Goal: Task Accomplishment & Management: Manage account settings

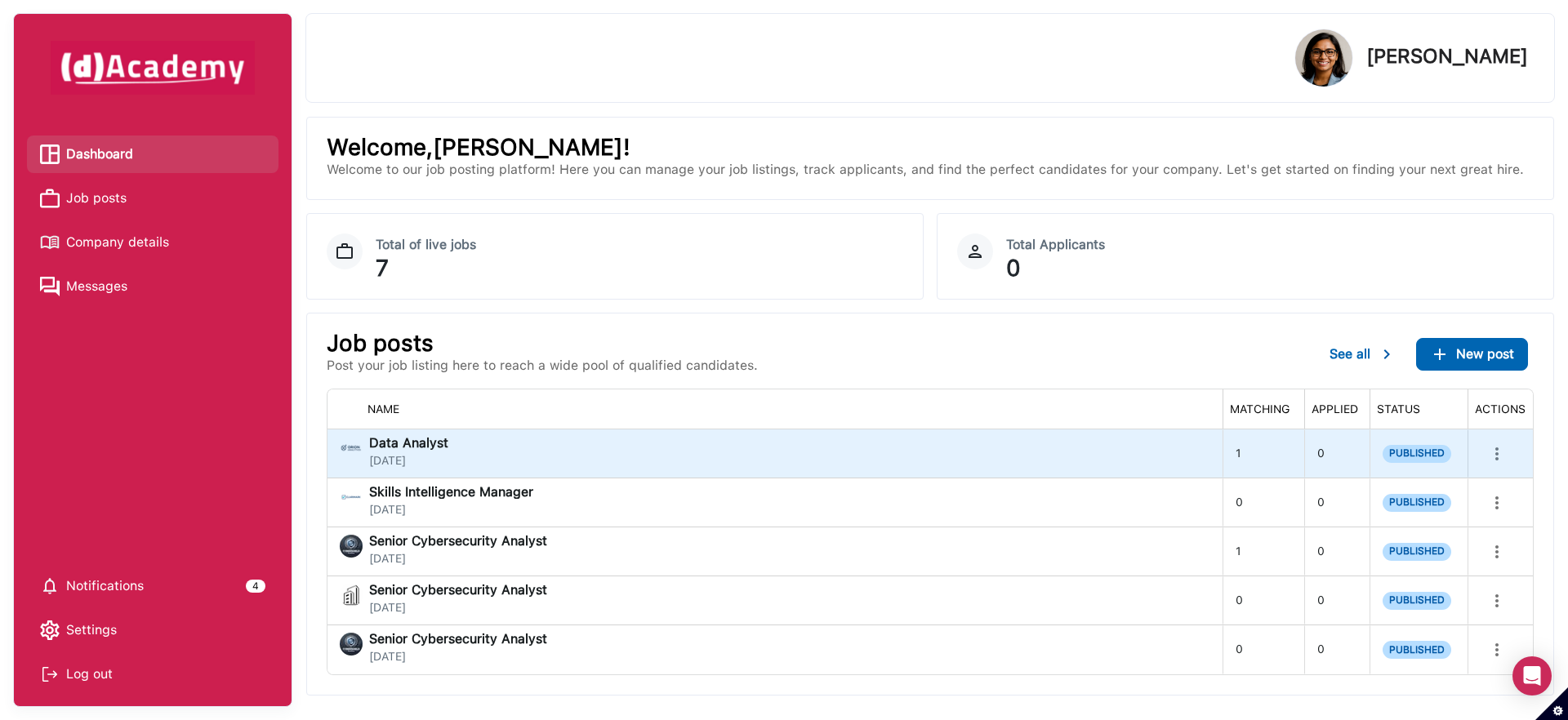
click at [586, 461] on div "Data Analyst [DATE]" at bounding box center [775, 453] width 870 height 33
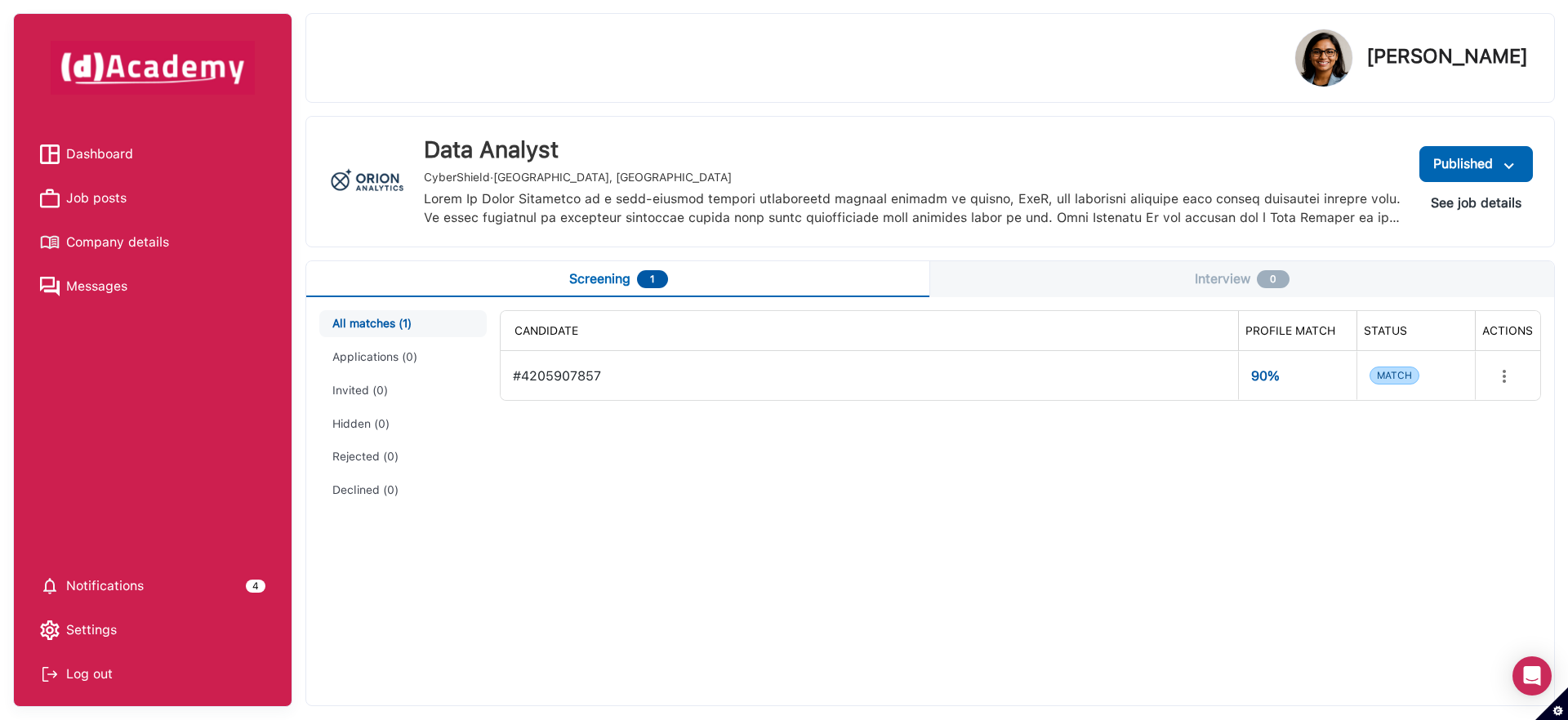
click at [95, 151] on span "Dashboard" at bounding box center [99, 155] width 67 height 25
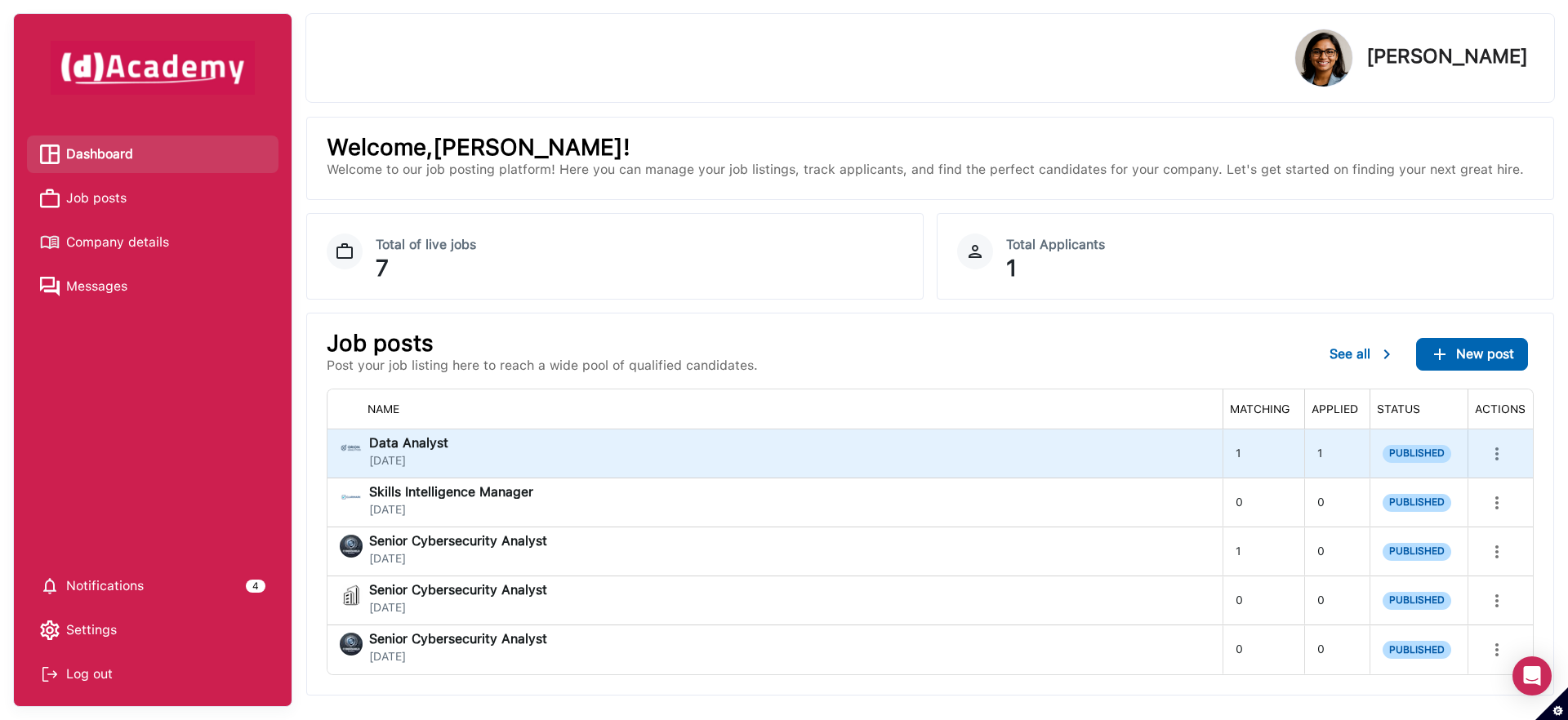
click at [435, 450] on div "Data Analyst [DATE]" at bounding box center [409, 452] width 79 height 31
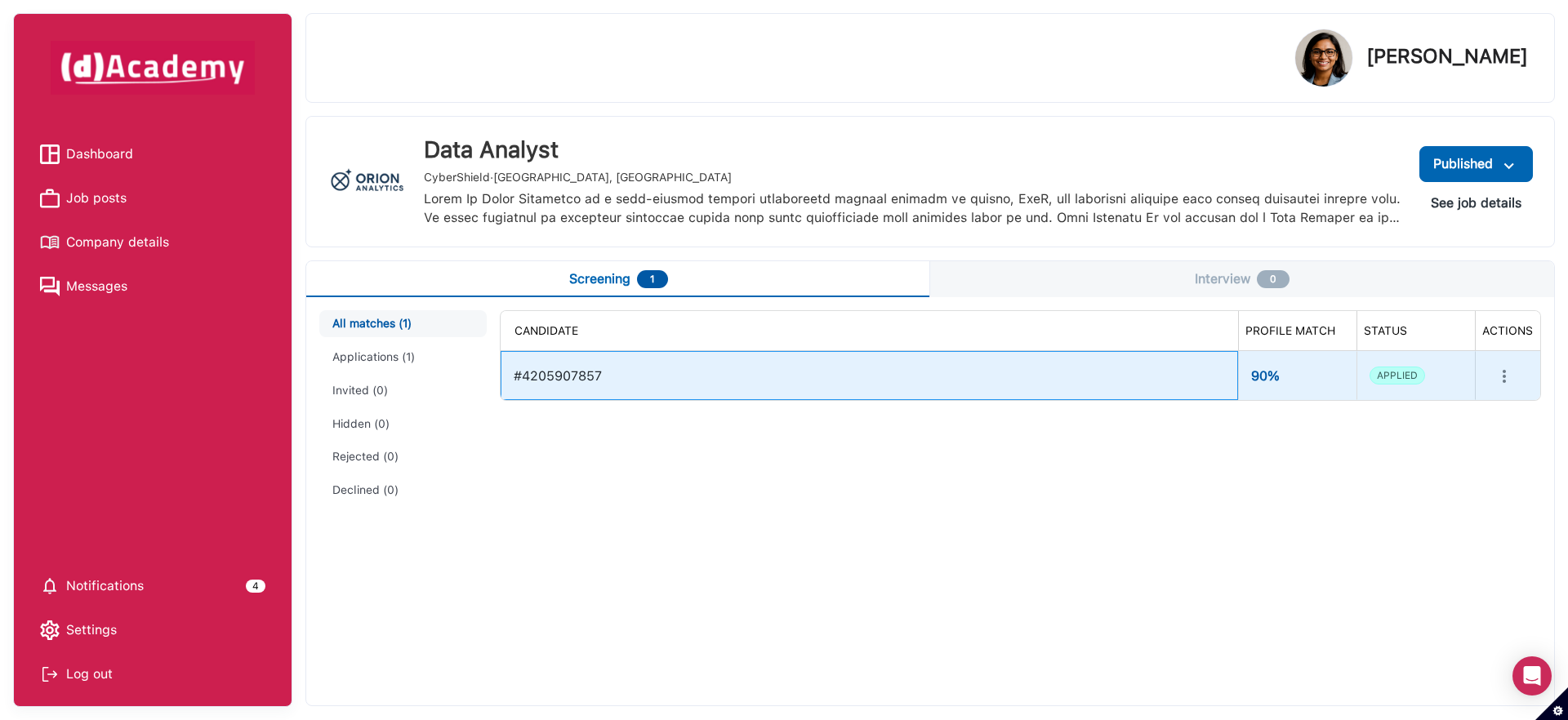
click at [890, 370] on div "#4205907857" at bounding box center [869, 376] width 711 height 35
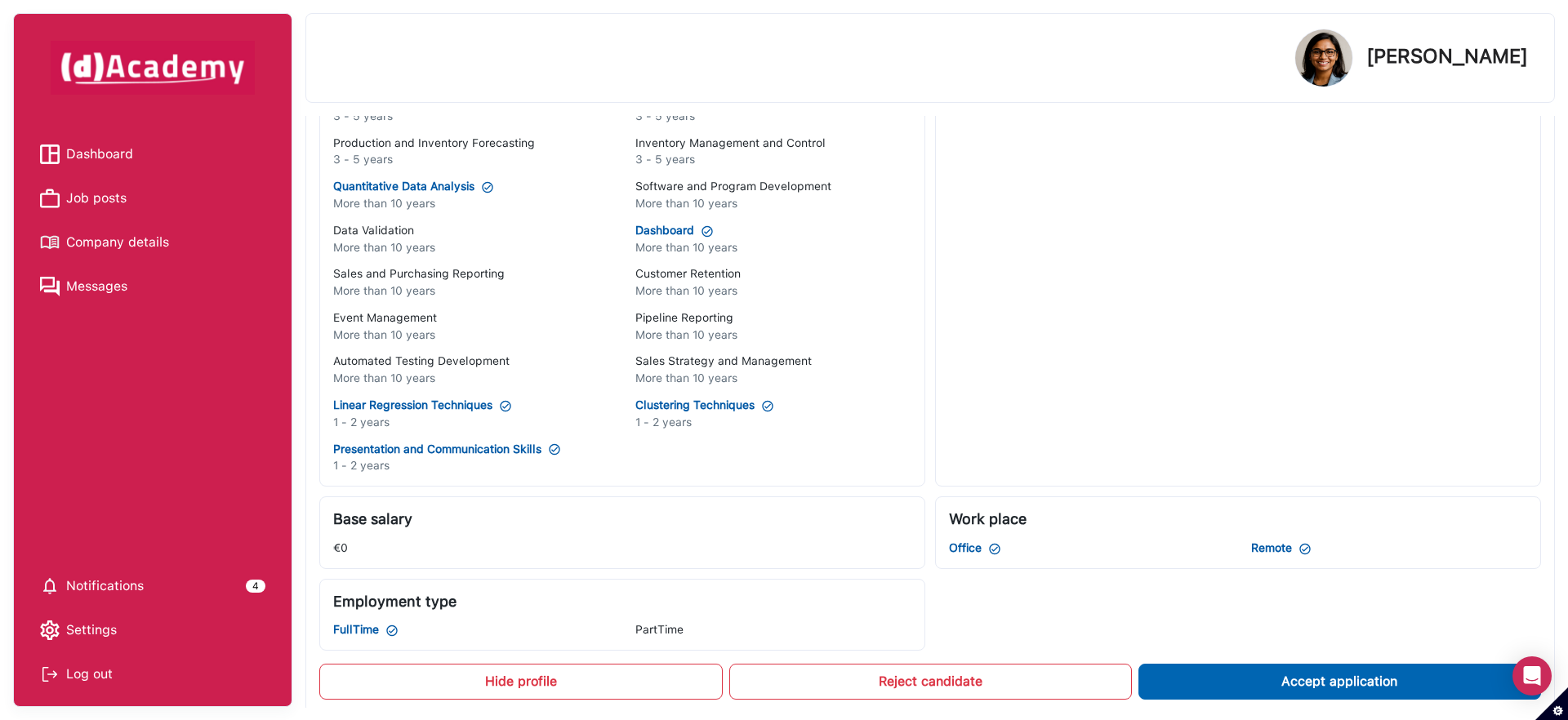
scroll to position [805, 0]
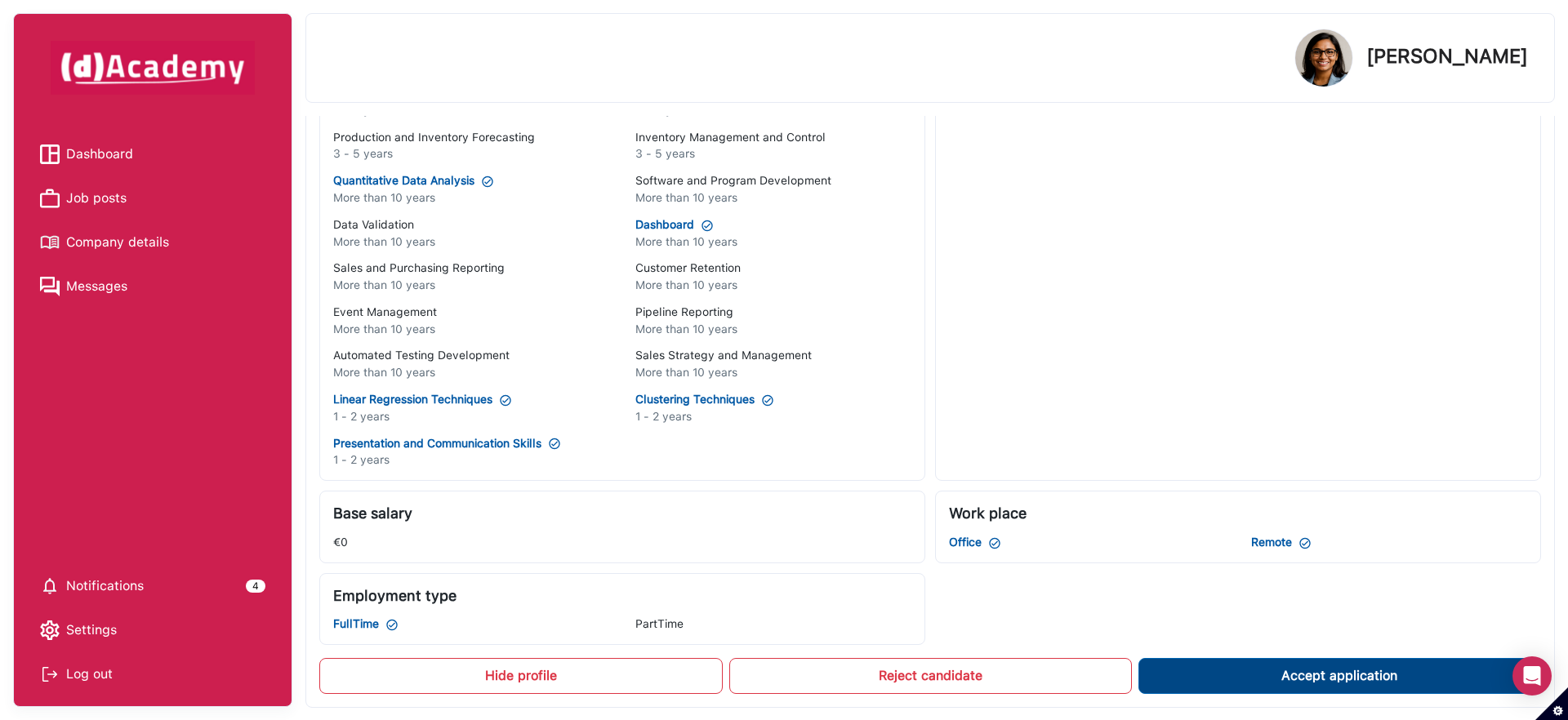
click at [1280, 683] on button "Accept application" at bounding box center [1340, 676] width 402 height 36
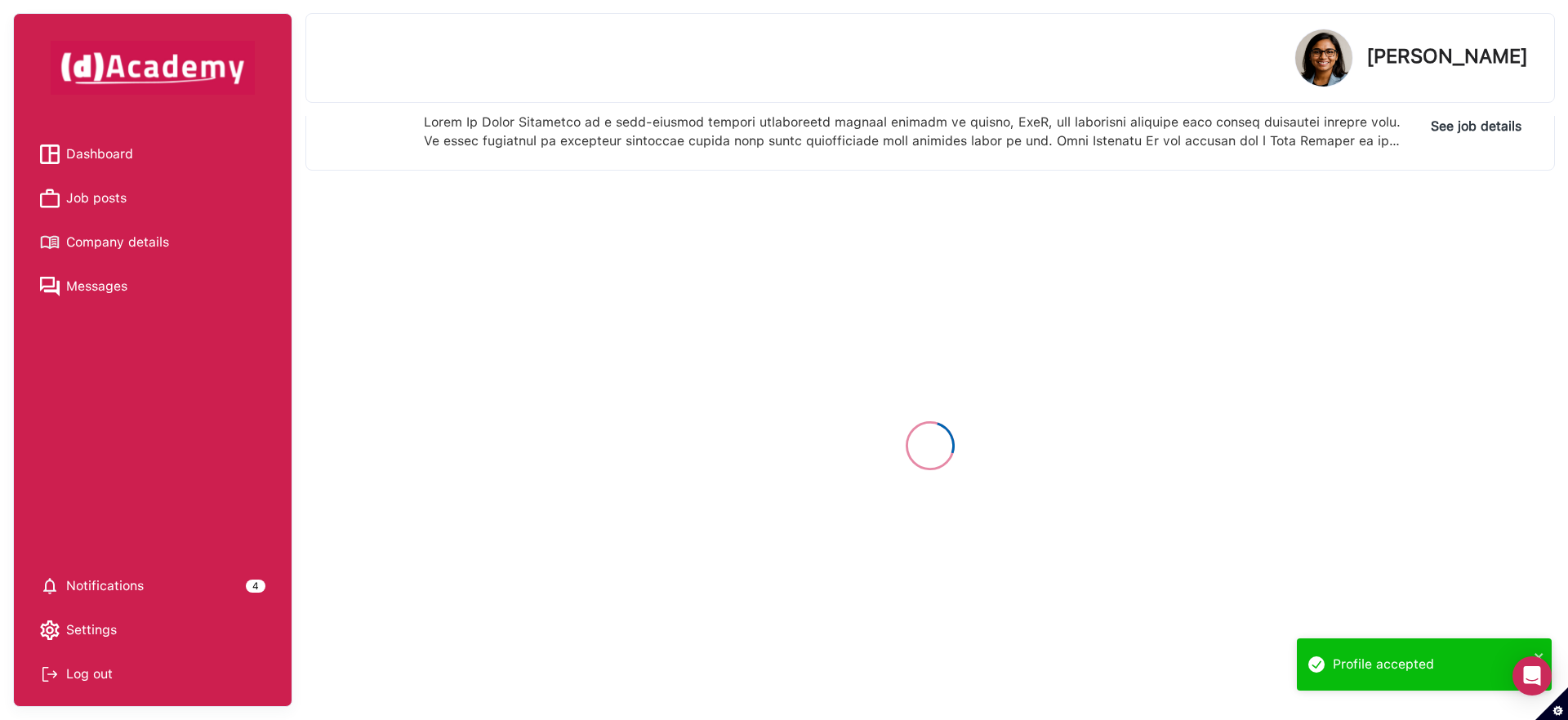
scroll to position [0, 0]
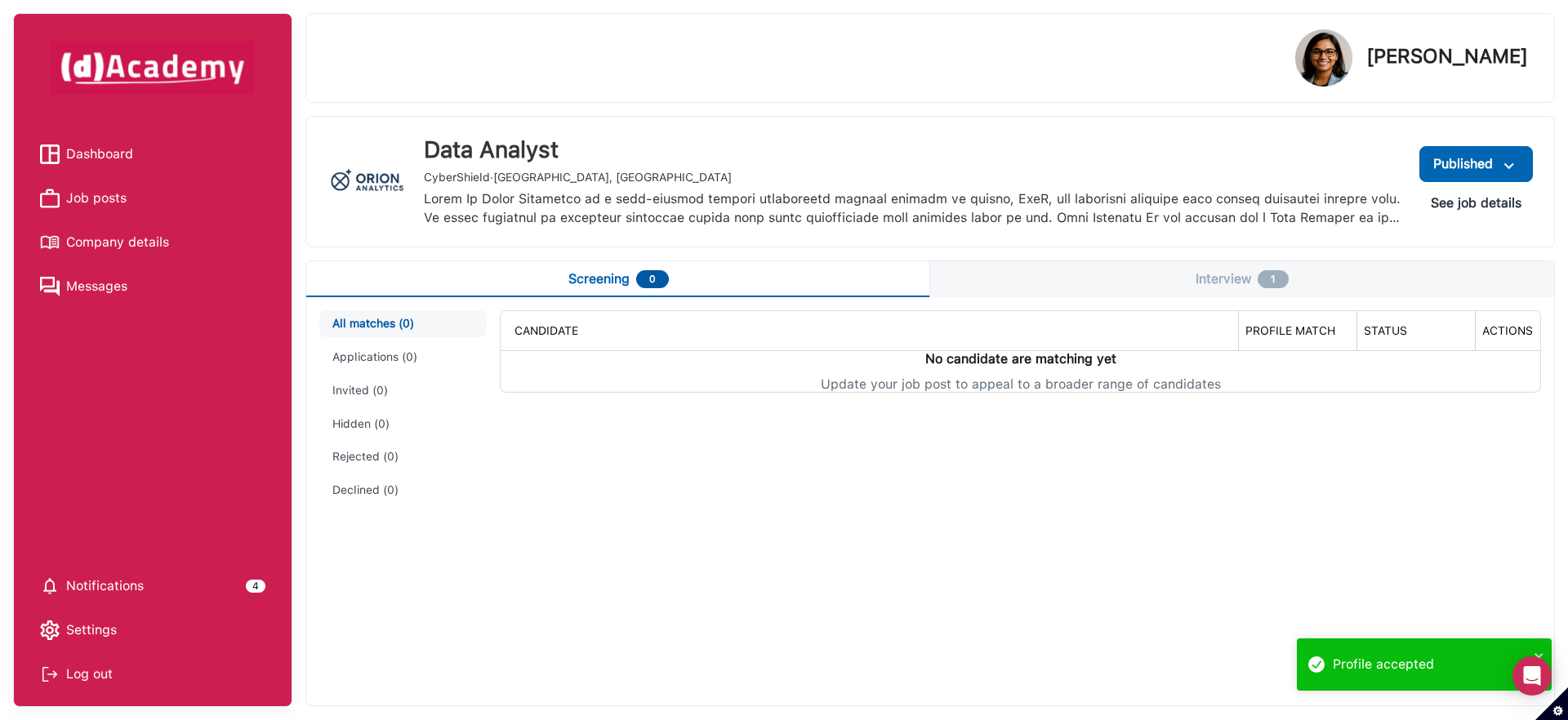
click at [1258, 294] on button "Interview 1" at bounding box center [1242, 279] width 624 height 36
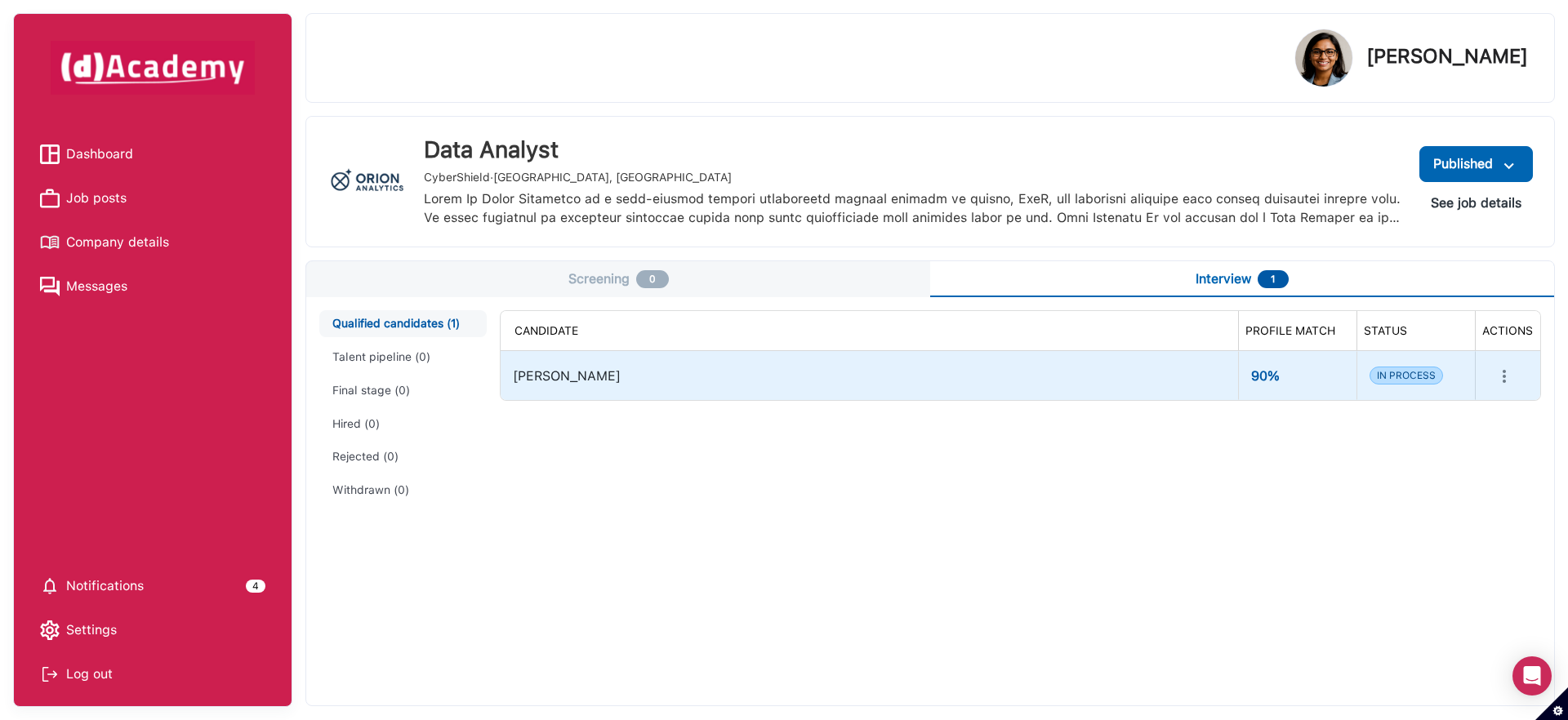
click at [1098, 379] on div "[PERSON_NAME]" at bounding box center [869, 376] width 712 height 35
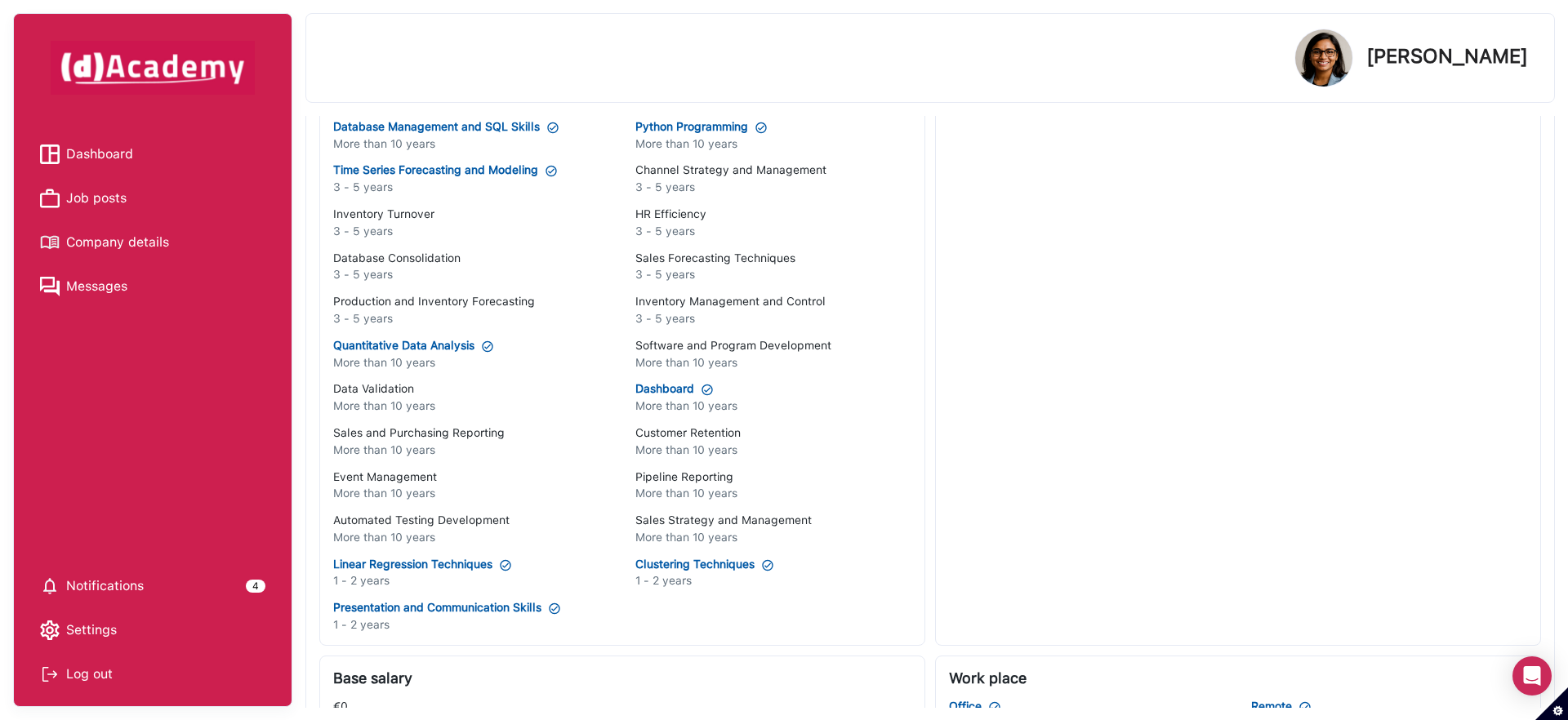
scroll to position [873, 0]
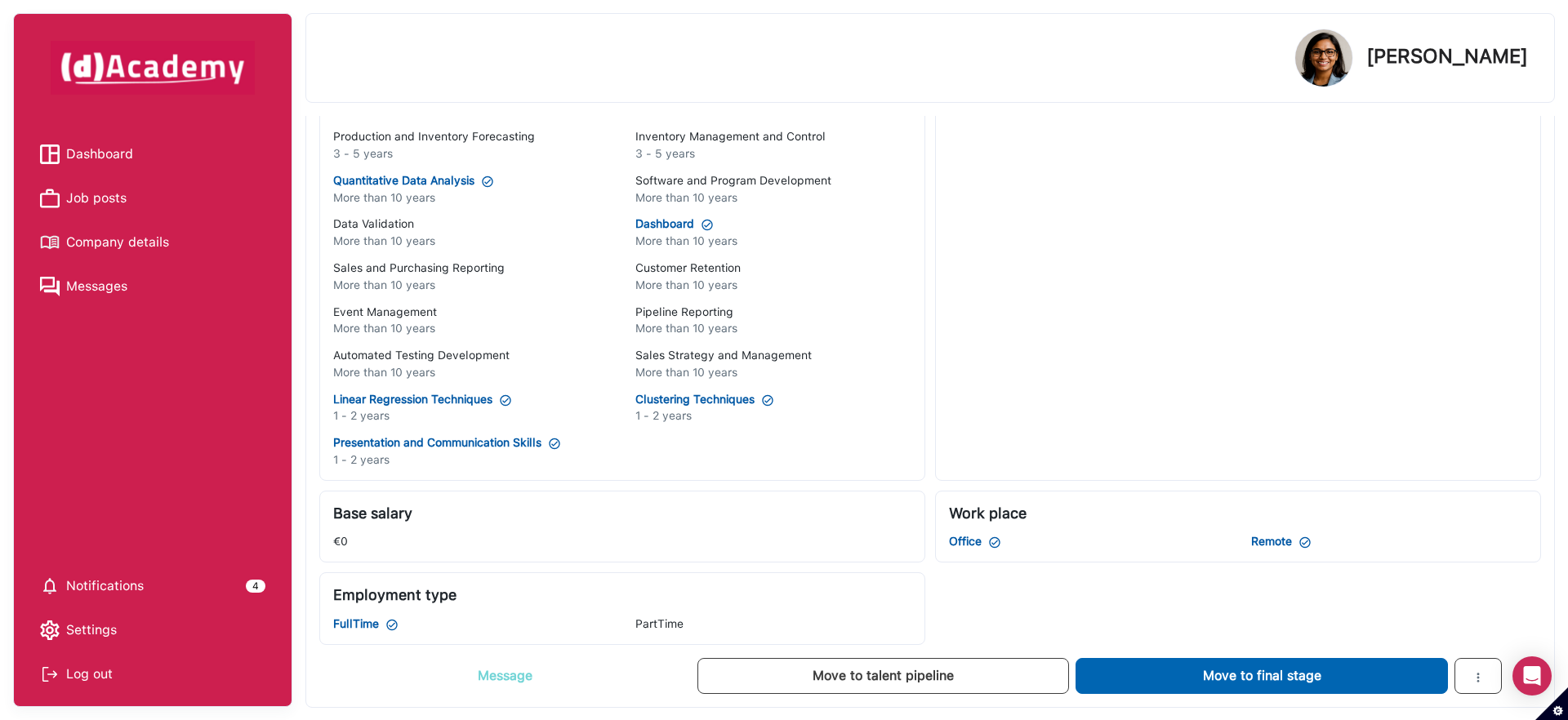
click at [538, 668] on button "Message" at bounding box center [505, 676] width 370 height 36
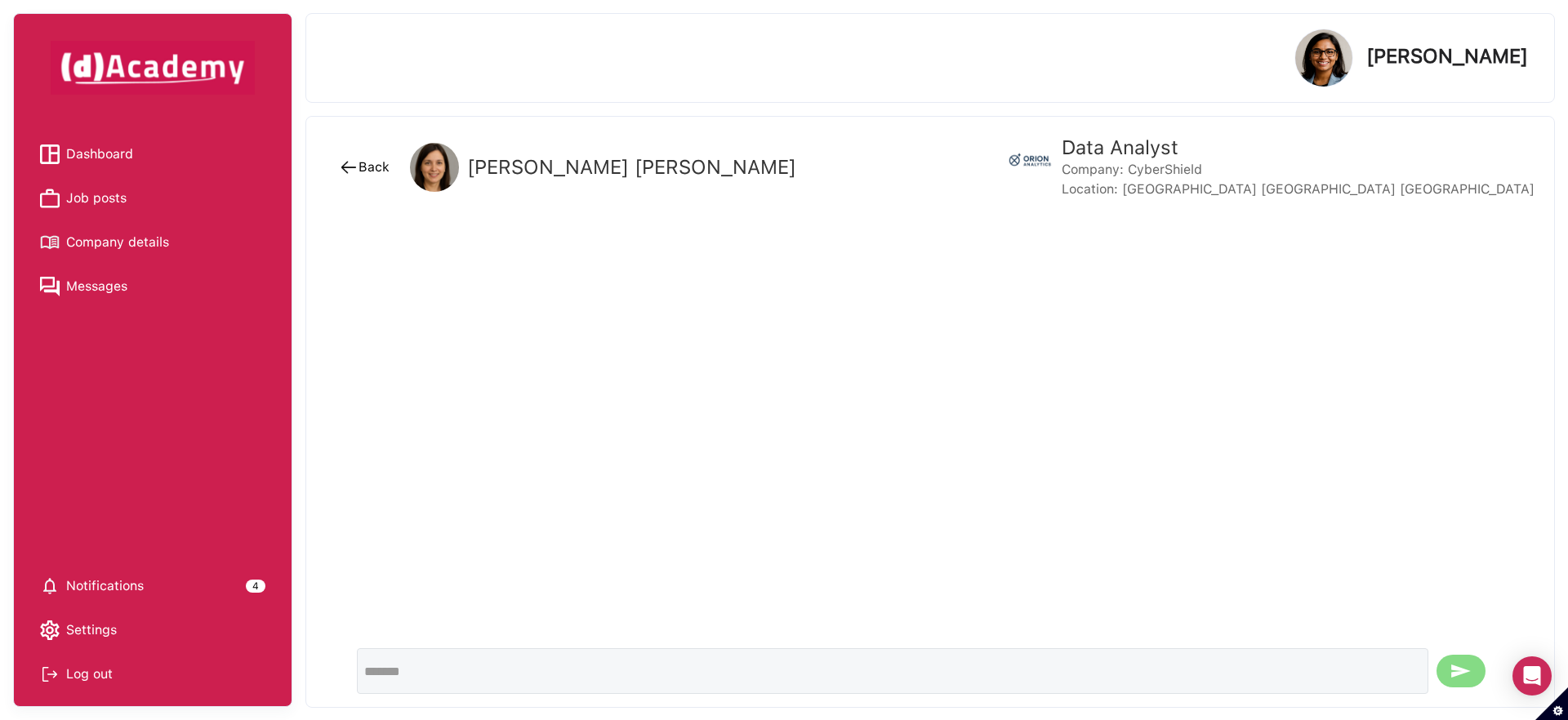
click at [342, 177] on img at bounding box center [349, 167] width 20 height 20
